Goal: Answer question/provide support: Share knowledge or assist other users

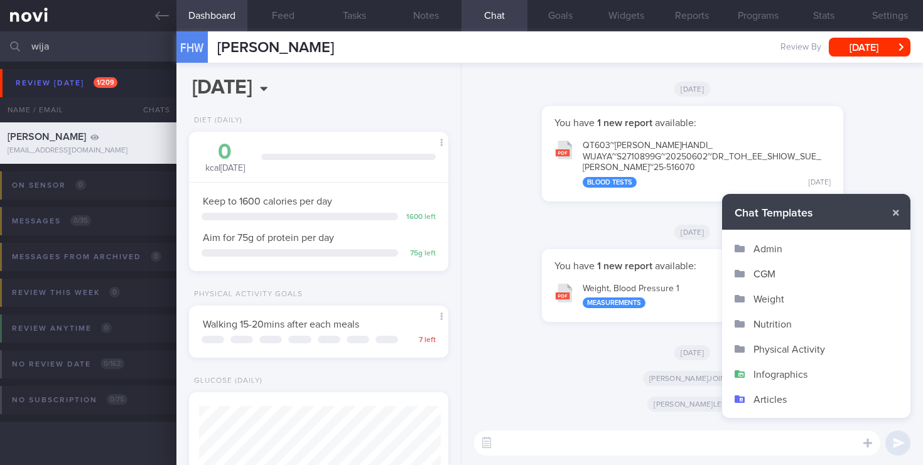
scroll to position [136, 237]
drag, startPoint x: 66, startPoint y: 51, endPoint x: 0, endPoint y: 41, distance: 66.6
click at [0, 41] on input "wija" at bounding box center [461, 46] width 923 height 30
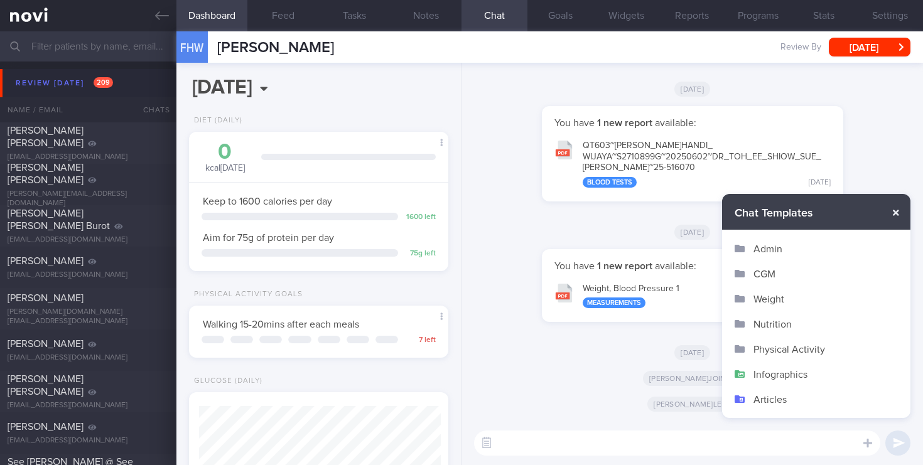
click at [896, 212] on button "button" at bounding box center [896, 213] width 23 height 23
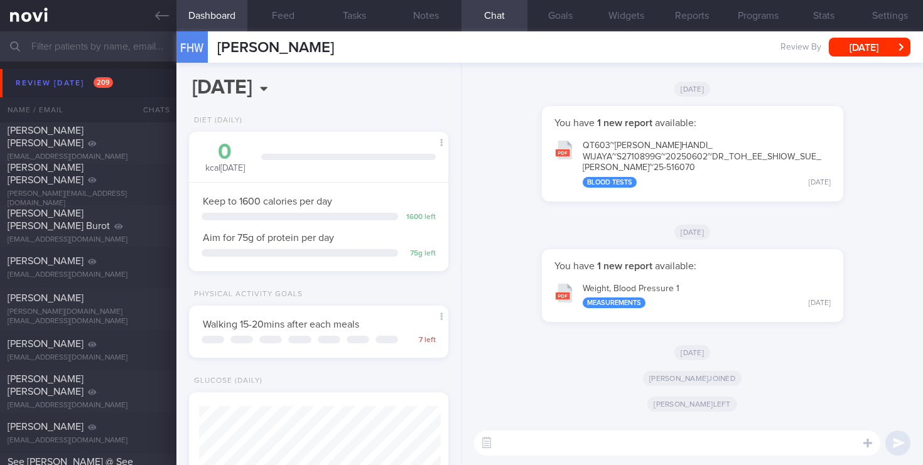
click at [113, 48] on input "text" at bounding box center [461, 46] width 923 height 30
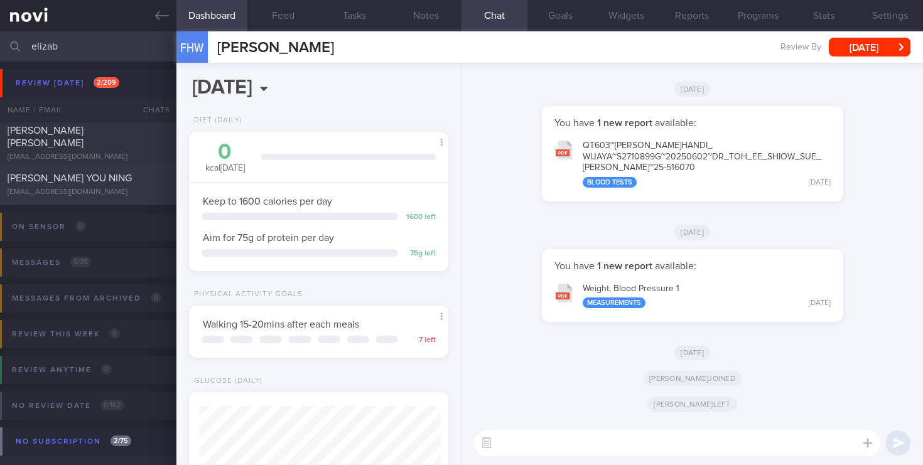
type input "elizab"
click at [104, 185] on div "[PERSON_NAME] YOU NING [EMAIL_ADDRESS][DOMAIN_NAME]" at bounding box center [88, 184] width 176 height 25
type input "2025"
select select "7"
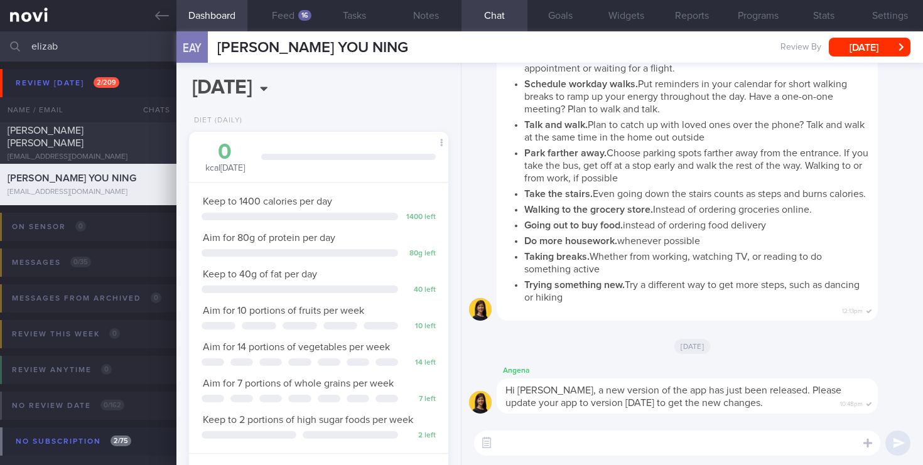
scroll to position [136, 237]
click at [279, 19] on button "Feed 16" at bounding box center [283, 15] width 72 height 31
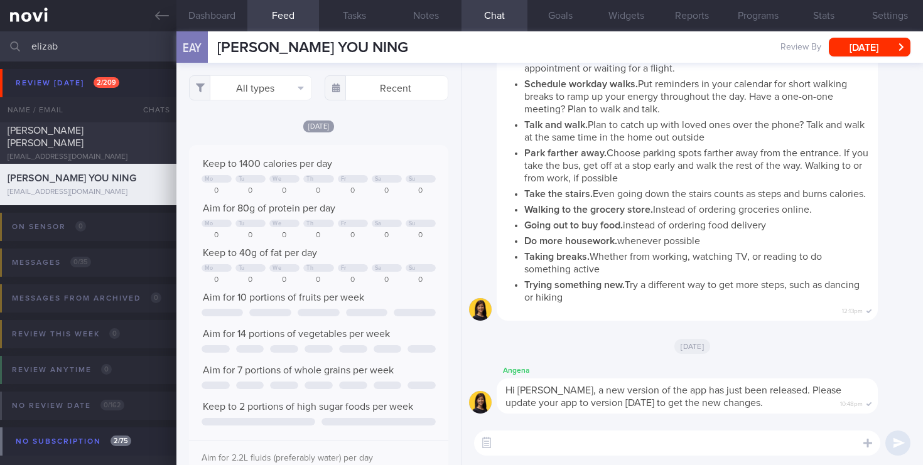
scroll to position [60, 243]
click at [487, 442] on button "button" at bounding box center [486, 443] width 23 height 23
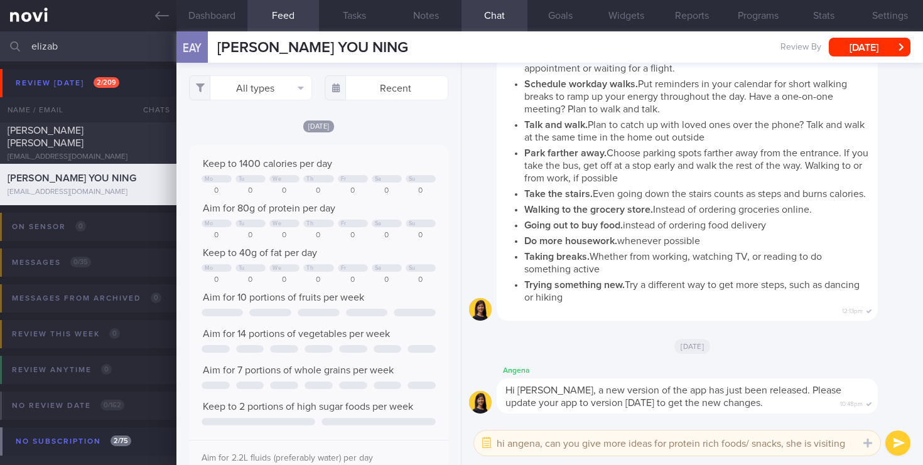
scroll to position [0, 0]
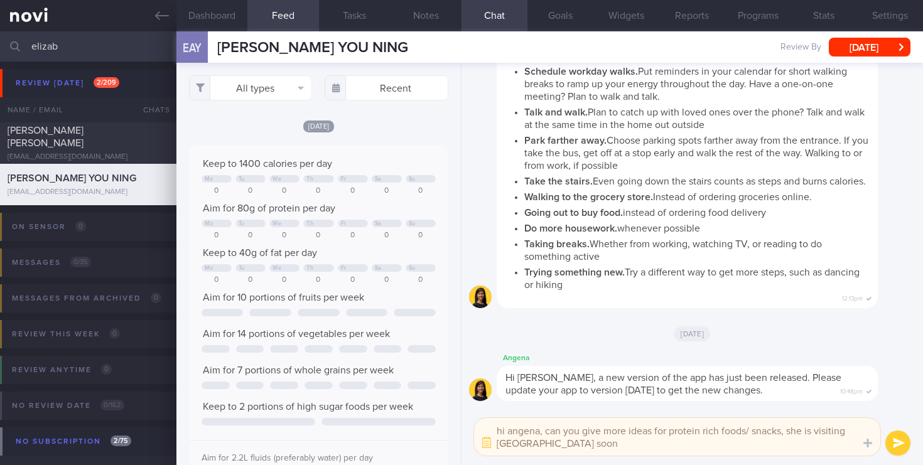
type textarea "hi angena, can you give more ideas for protein rich foods/ snacks, she is visit…"
click at [900, 449] on button "submit" at bounding box center [898, 443] width 25 height 25
